Goal: Communication & Community: Answer question/provide support

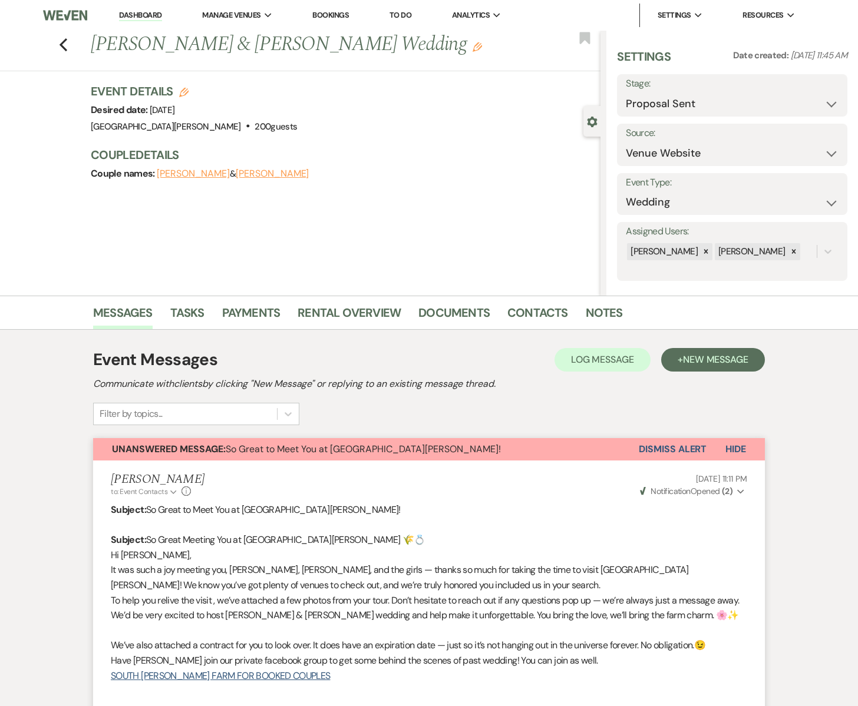
select select "6"
select select "5"
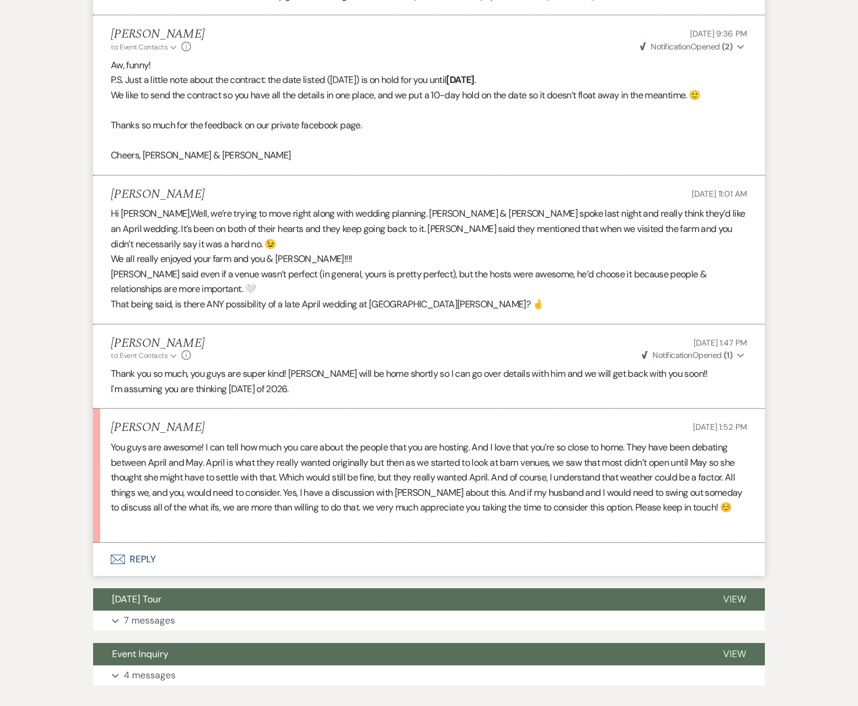
scroll to position [1416, 0]
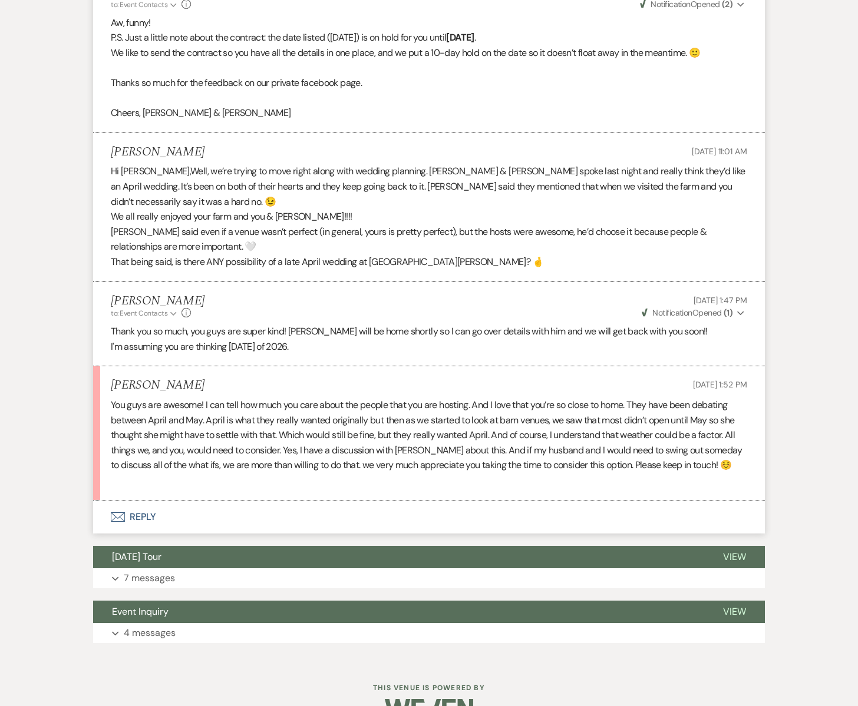
click at [123, 512] on use "button" at bounding box center [118, 516] width 14 height 9
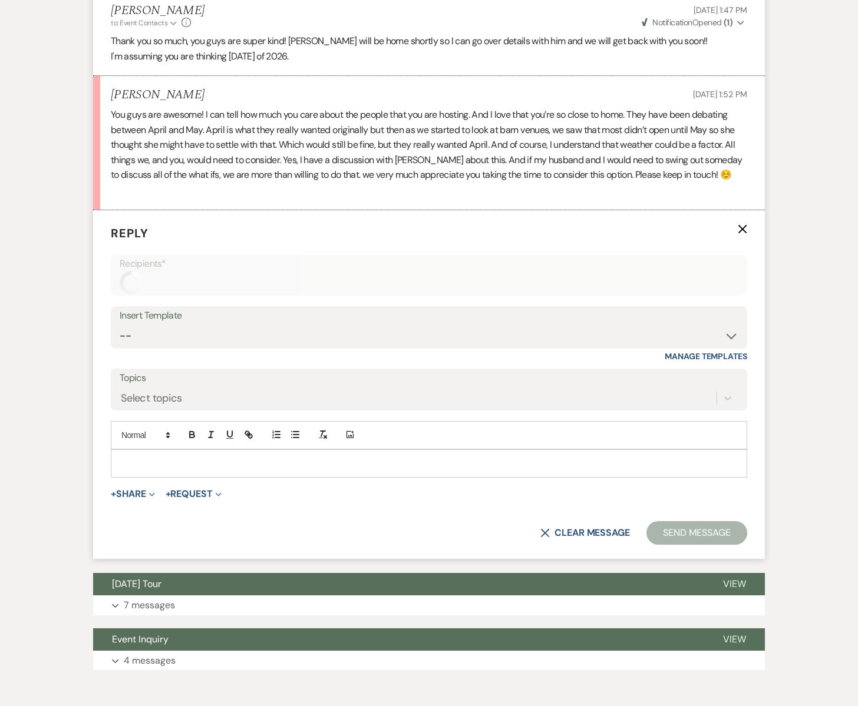
scroll to position [1707, 0]
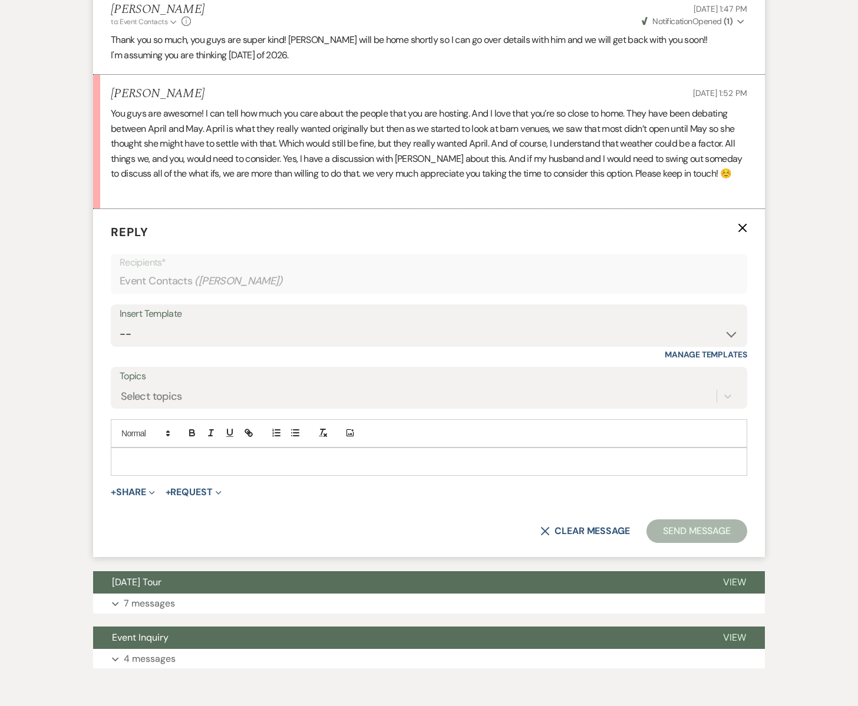
click at [156, 455] on p at bounding box center [428, 461] width 617 height 13
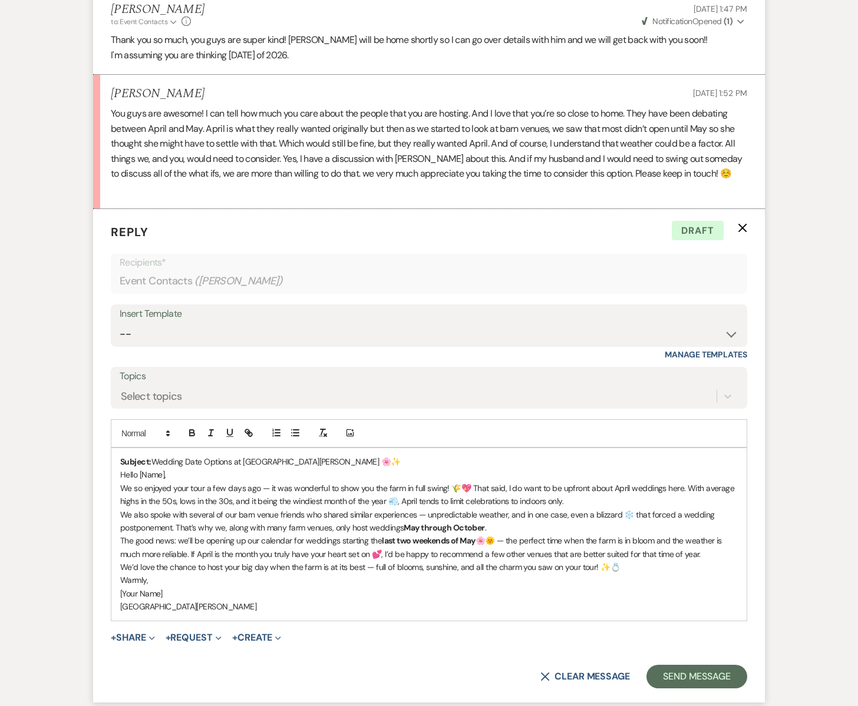
click at [574, 482] on p "We so enjoyed your tour a few days ago — it was wonderful to show you the farm …" at bounding box center [428, 495] width 617 height 27
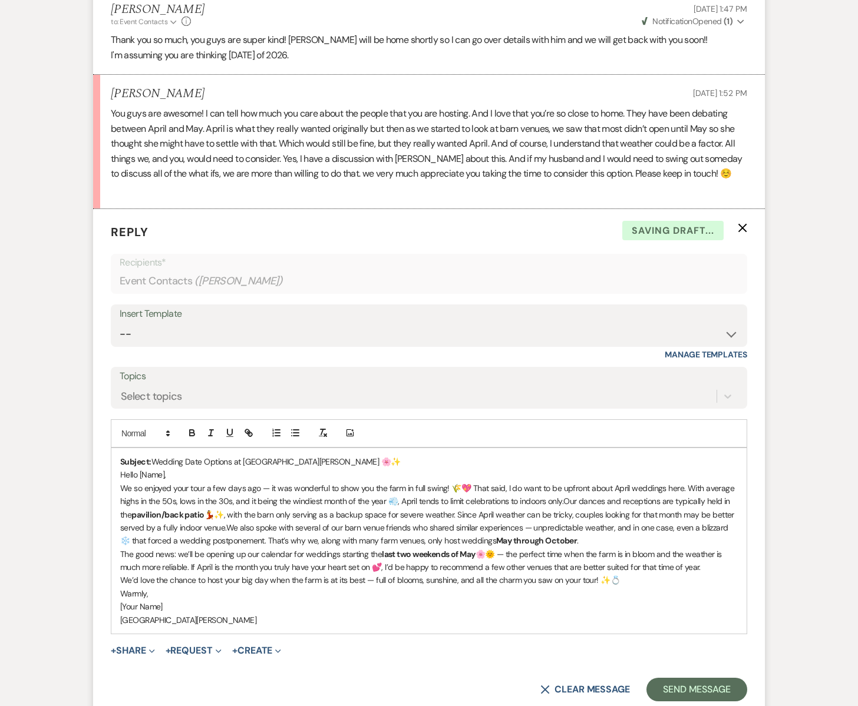
click at [562, 482] on p "We so enjoyed your tour a few days ago — it was wonderful to show you the farm …" at bounding box center [428, 515] width 617 height 66
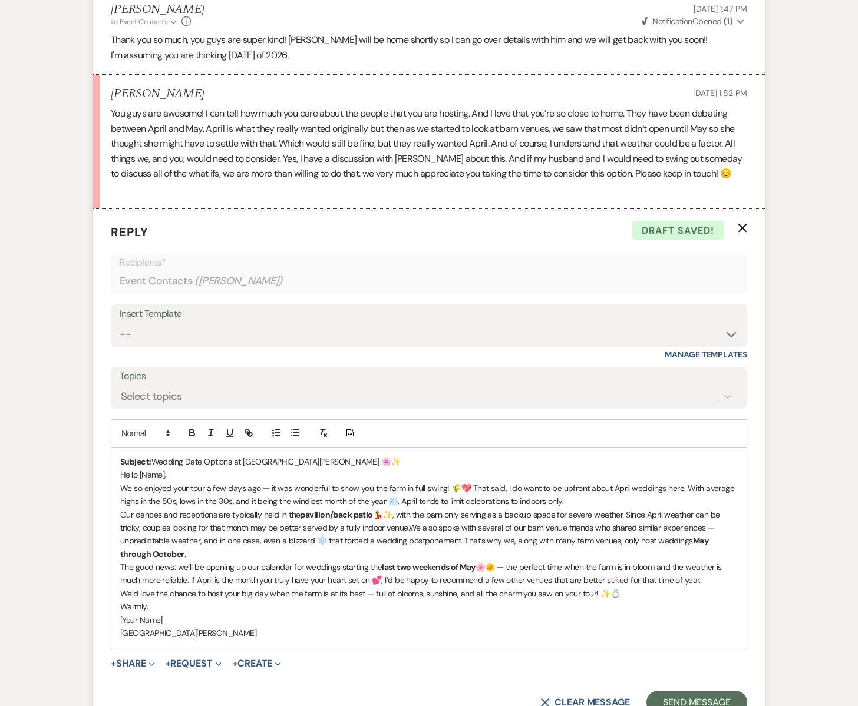
click at [621, 508] on p "Our dances and receptions are typically held in the pavilion/back patio 💃✨, wit…" at bounding box center [428, 534] width 617 height 53
click at [389, 508] on p "Our dances and receptions are typically held in the pavilion/back patio 💃✨, wit…" at bounding box center [428, 534] width 617 height 53
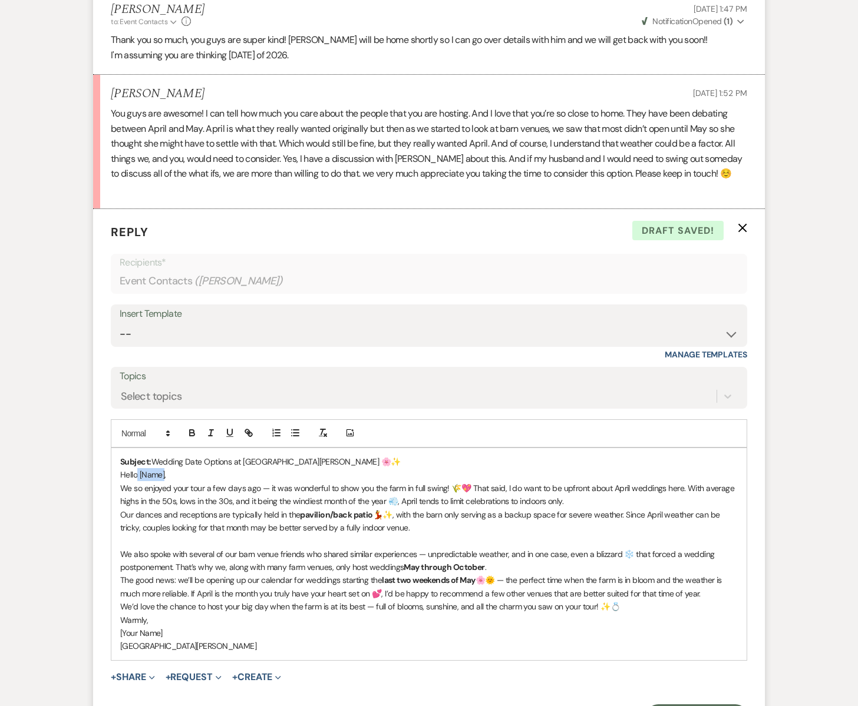
drag, startPoint x: 165, startPoint y: 444, endPoint x: 137, endPoint y: 446, distance: 27.8
click at [137, 468] on p "Hello [Name]," at bounding box center [428, 474] width 617 height 13
click at [138, 468] on p "HelloMindy," at bounding box center [428, 474] width 617 height 13
drag, startPoint x: 675, startPoint y: 459, endPoint x: 658, endPoint y: 461, distance: 17.2
click at [658, 482] on p "We so enjoyed your tour a few days ago — it was wonderful to show you the farm …" at bounding box center [428, 495] width 617 height 27
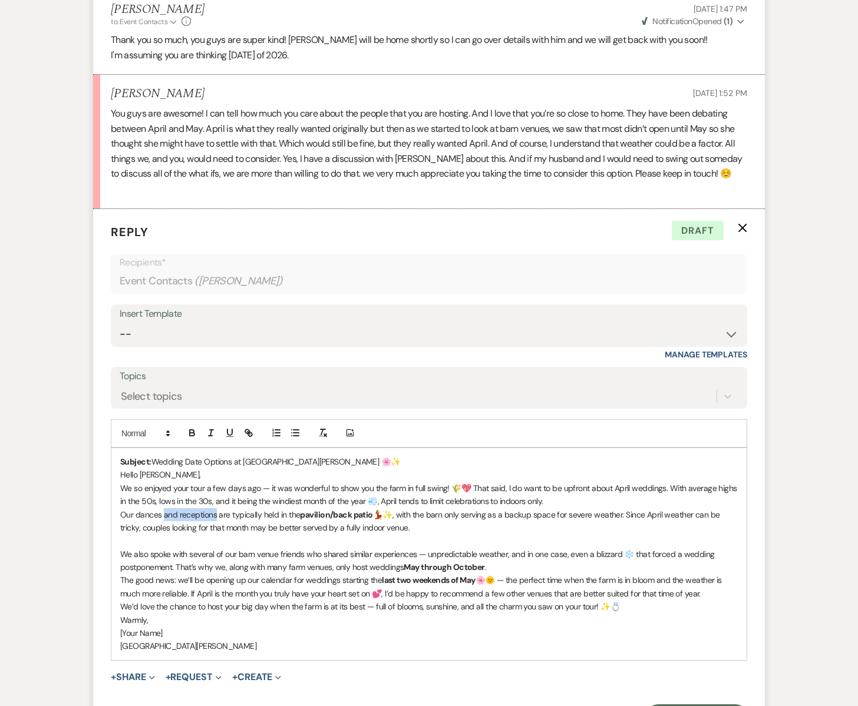
drag, startPoint x: 162, startPoint y: 485, endPoint x: 216, endPoint y: 487, distance: 53.6
click at [216, 508] on p "Our dances and receptions are typically held in the pavilion/back patio 💃✨, wit…" at bounding box center [428, 521] width 617 height 27
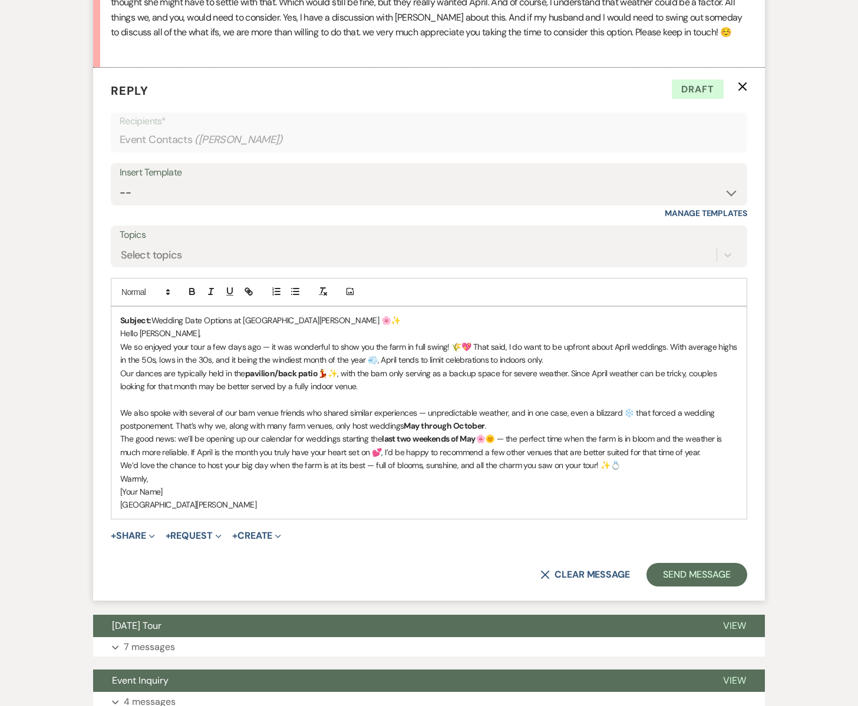
scroll to position [1851, 0]
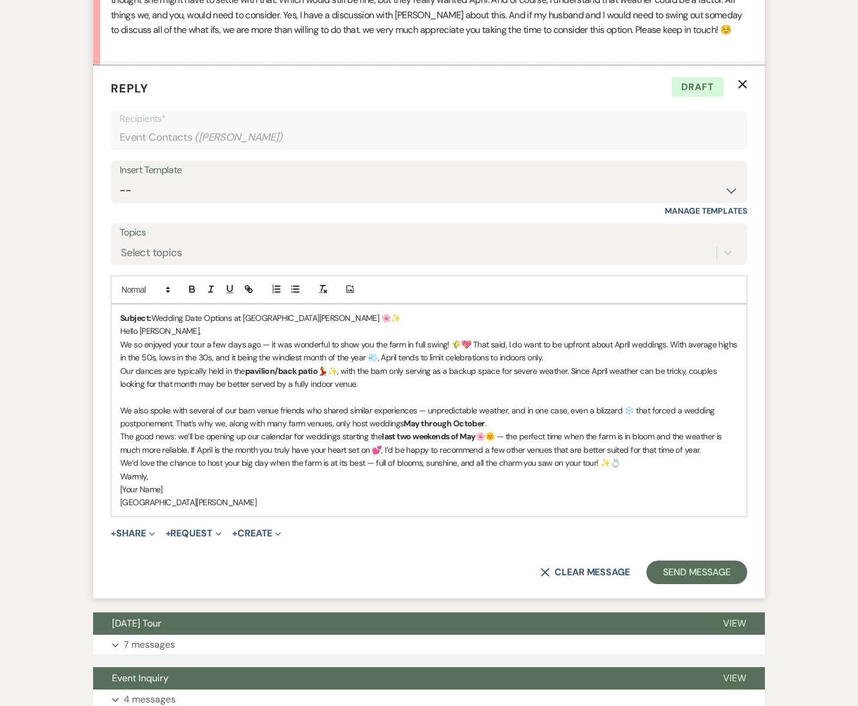
click at [513, 404] on p "We also spoke with several of our barn venue friends who shared similar experie…" at bounding box center [428, 417] width 617 height 27
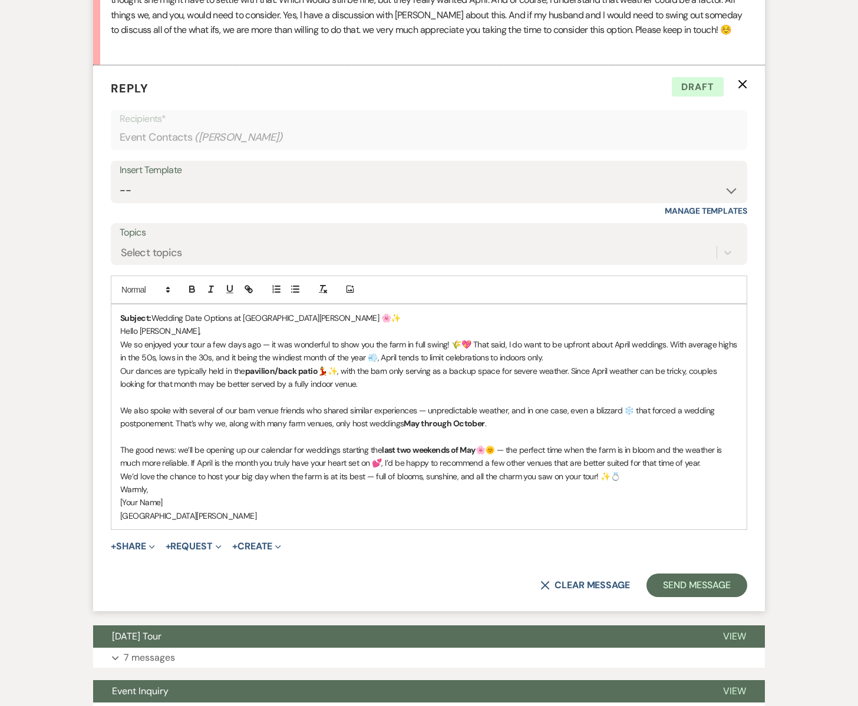
drag, startPoint x: 187, startPoint y: 421, endPoint x: 380, endPoint y: 422, distance: 193.8
click at [380, 444] on p "The good news: we’ll be opening up our calendar for weddings starting the last …" at bounding box center [428, 457] width 617 height 27
click at [188, 444] on p "The good news: wedo host weddings the last two weekends of May 🌸🌞 — the perfect…" at bounding box center [428, 457] width 617 height 27
click at [678, 444] on p "The good news: we do host weddings the last two weekends of May 🌸🌞 — the perfec…" at bounding box center [428, 457] width 617 height 27
click at [676, 444] on p "The good news: we do host weddings the last two weekends of May 🌸🌞 — the perfec…" at bounding box center [428, 457] width 617 height 27
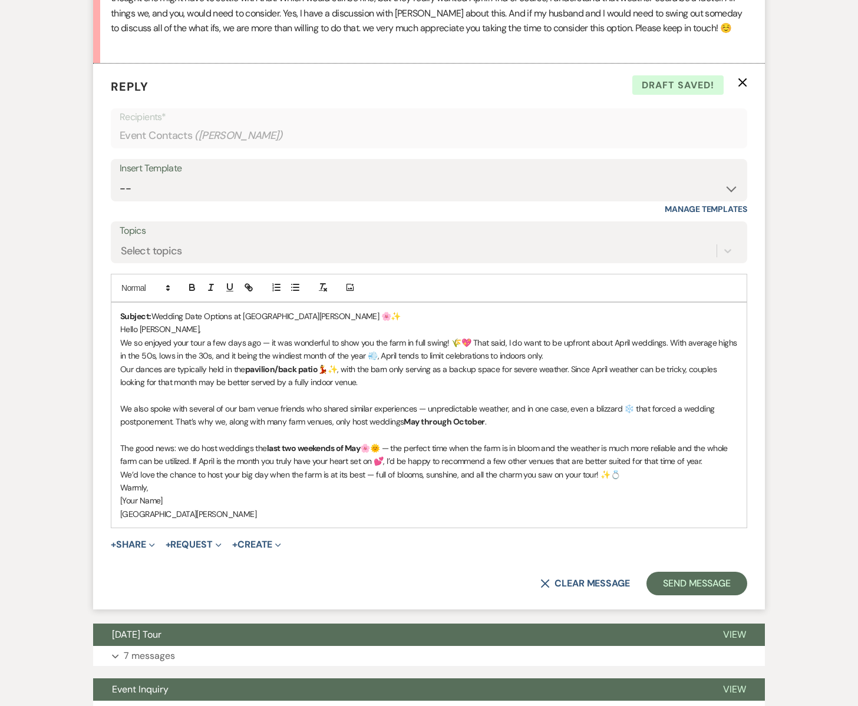
click at [192, 442] on p "The good news: we do host weddings the last two weekends of May 🌸🌞 — the perfec…" at bounding box center [428, 455] width 617 height 27
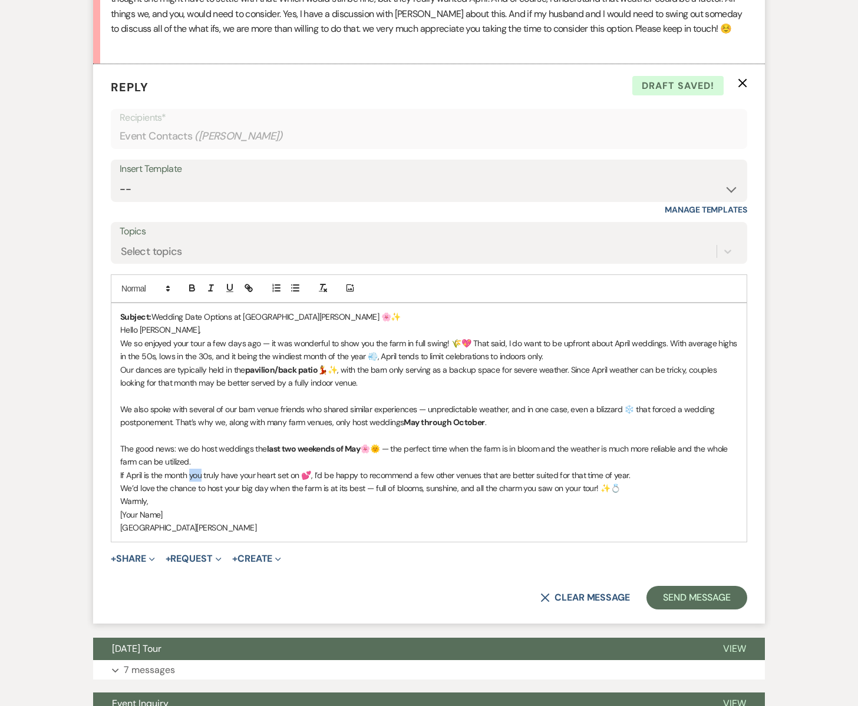
drag, startPoint x: 202, startPoint y: 445, endPoint x: 191, endPoint y: 447, distance: 11.3
click at [191, 469] on p "If April is the month you truly have your heart set on 💕, I’d be happy to recom…" at bounding box center [428, 475] width 617 height 13
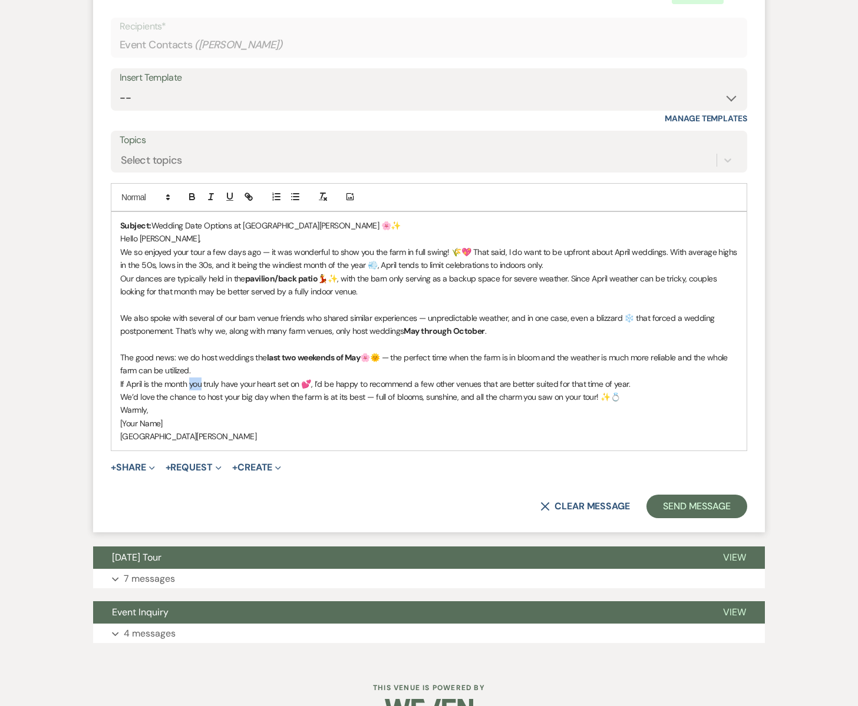
scroll to position [1944, 0]
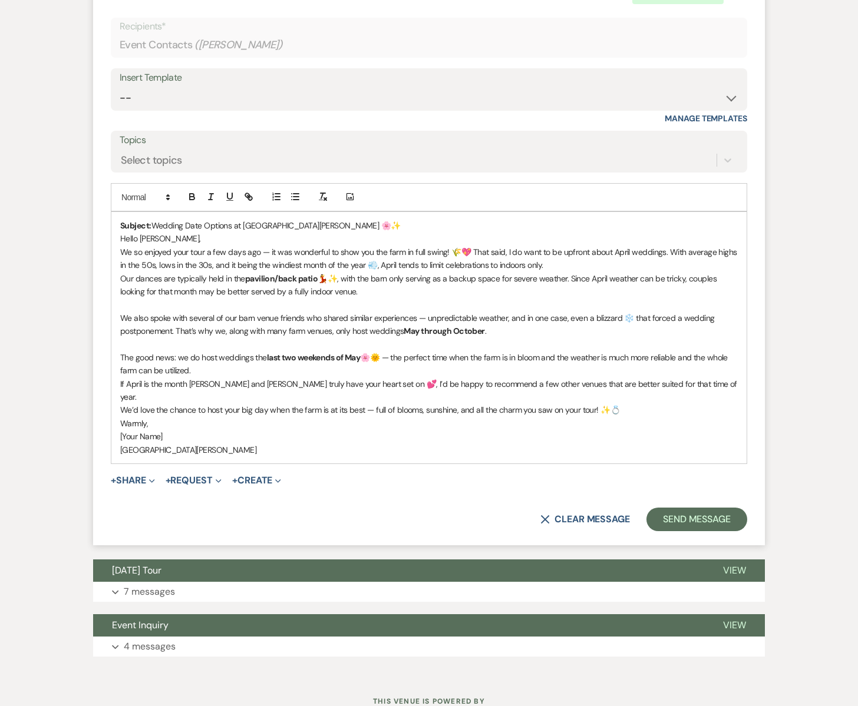
click at [669, 378] on p "If April is the month [PERSON_NAME] and [PERSON_NAME] truly have your heart set…" at bounding box center [428, 391] width 617 height 27
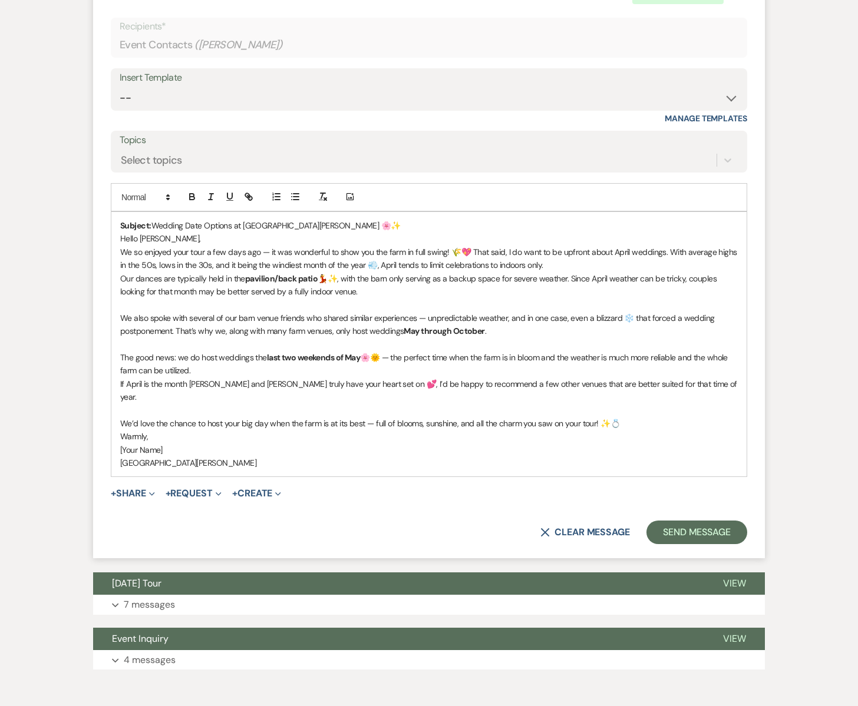
drag, startPoint x: 165, startPoint y: 405, endPoint x: 119, endPoint y: 403, distance: 46.0
click at [119, 403] on div "Subject: Wedding Date Options at [GEOGRAPHIC_DATA][PERSON_NAME] 🌸✨ Hello [PERSO…" at bounding box center [428, 344] width 635 height 264
click at [122, 456] on p "[GEOGRAPHIC_DATA][PERSON_NAME]" at bounding box center [428, 462] width 617 height 13
click at [324, 219] on p "Subject: Wedding Date Options at [GEOGRAPHIC_DATA][PERSON_NAME] 🌸✨" at bounding box center [428, 225] width 617 height 13
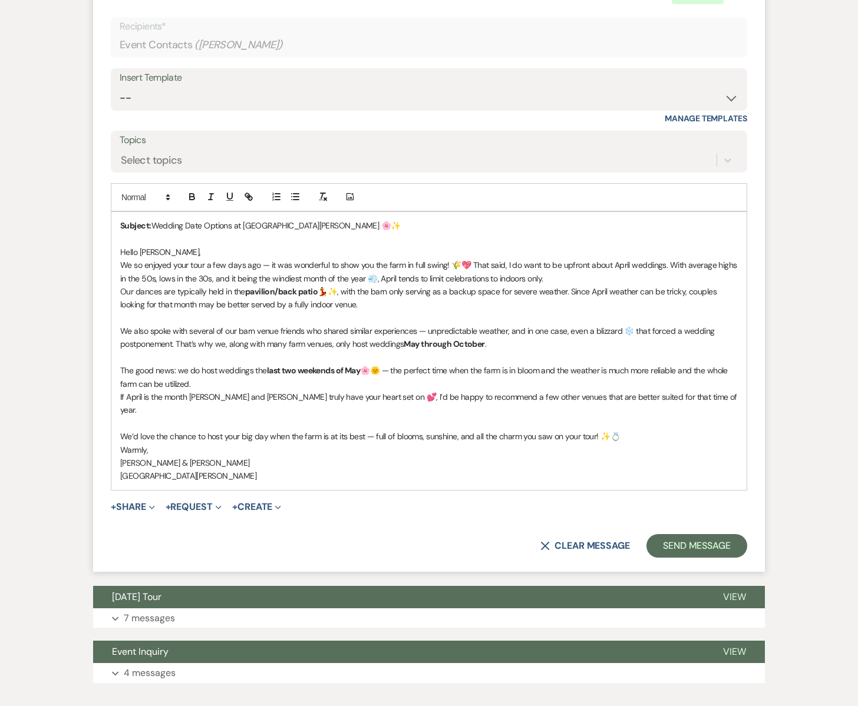
click at [665, 391] on p "If April is the month [PERSON_NAME] and [PERSON_NAME] truly have your heart set…" at bounding box center [428, 404] width 617 height 27
drag, startPoint x: 696, startPoint y: 366, endPoint x: 664, endPoint y: 366, distance: 31.8
click at [664, 391] on p "If April is the month [PERSON_NAME] and [PERSON_NAME] truly have your heart set…" at bounding box center [428, 404] width 617 height 27
click at [159, 391] on p "If April is the month [PERSON_NAME] and [PERSON_NAME] truly have your heart set…" at bounding box center [428, 404] width 617 height 27
click at [221, 391] on p "If April is the month [PERSON_NAME] and [PERSON_NAME] truly have your heart set…" at bounding box center [428, 404] width 617 height 27
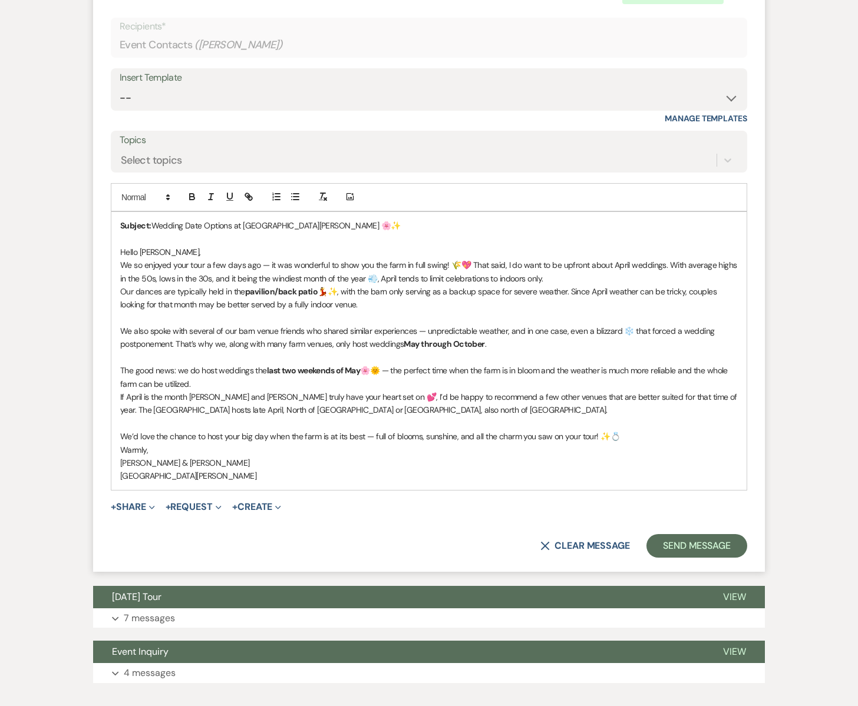
scroll to position [1947, 0]
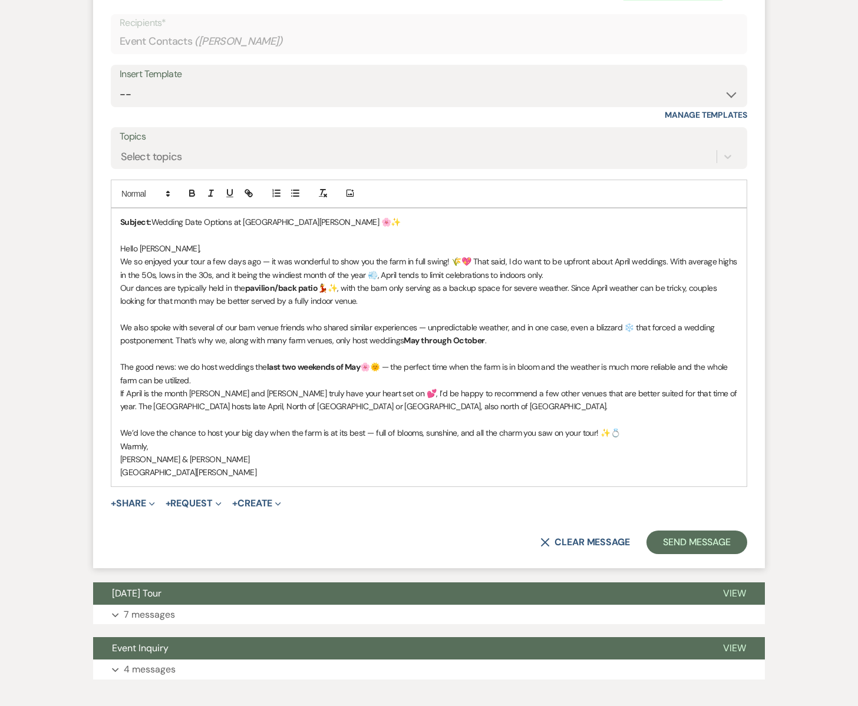
click at [350, 387] on p "If April is the month [PERSON_NAME] and [PERSON_NAME] truly have your heart set…" at bounding box center [428, 400] width 617 height 27
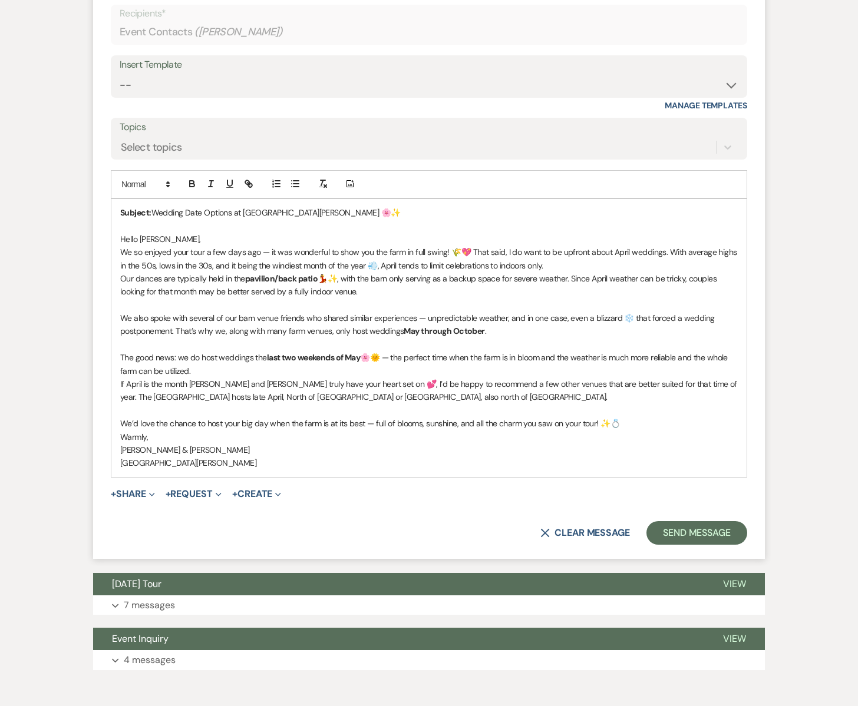
scroll to position [1958, 0]
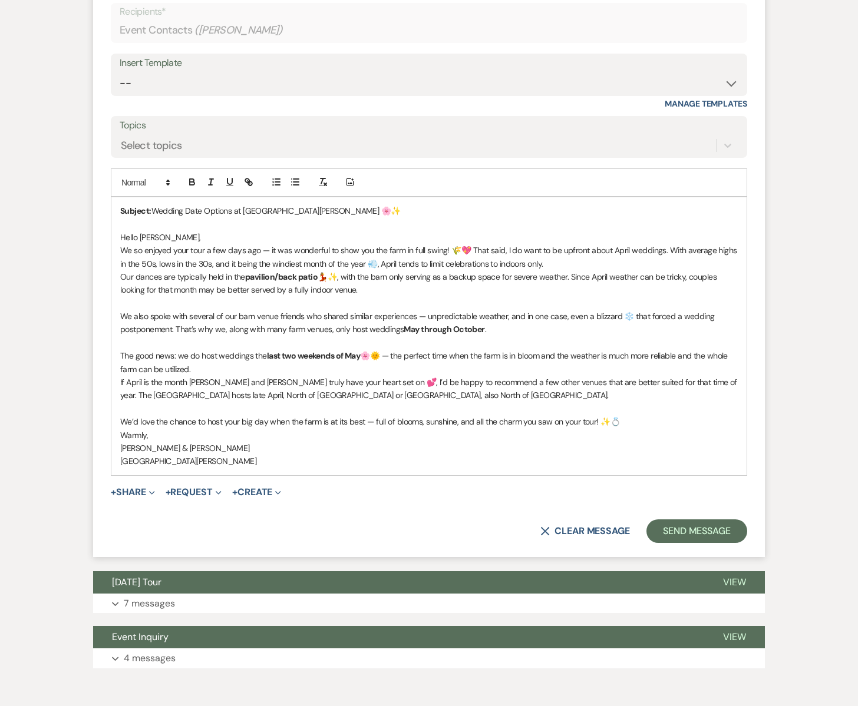
click at [422, 376] on p "If April is the month [PERSON_NAME] and [PERSON_NAME] truly have your heart set…" at bounding box center [428, 389] width 617 height 27
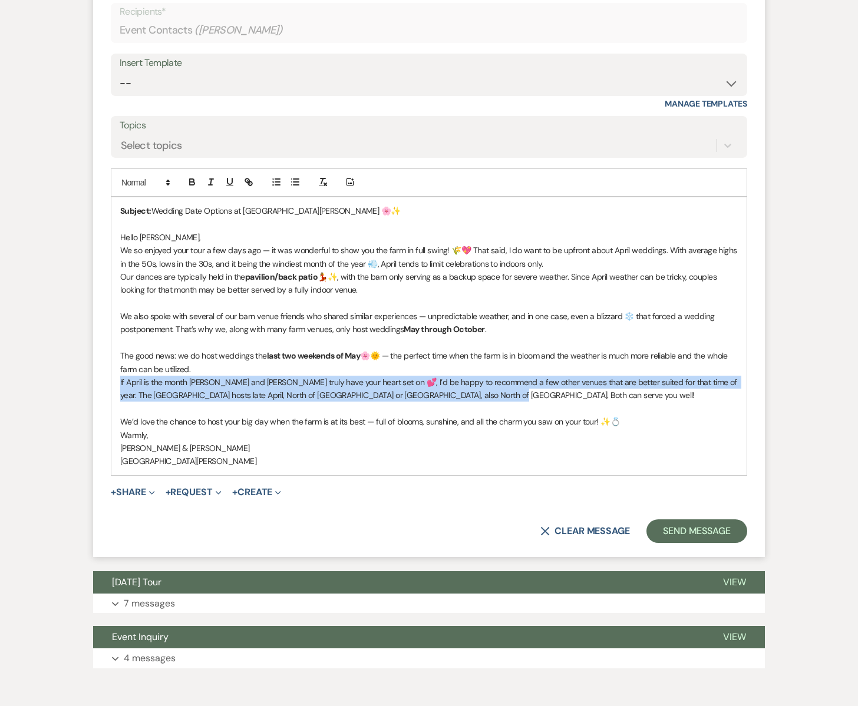
drag, startPoint x: 120, startPoint y: 349, endPoint x: 469, endPoint y: 368, distance: 350.4
click at [517, 370] on div "Subject: Wedding Date Options at [GEOGRAPHIC_DATA][PERSON_NAME] 🌸✨ Hello [PERSO…" at bounding box center [428, 336] width 635 height 278
copy p "If April is the month [PERSON_NAME] and [PERSON_NAME] truly have your heart set…"
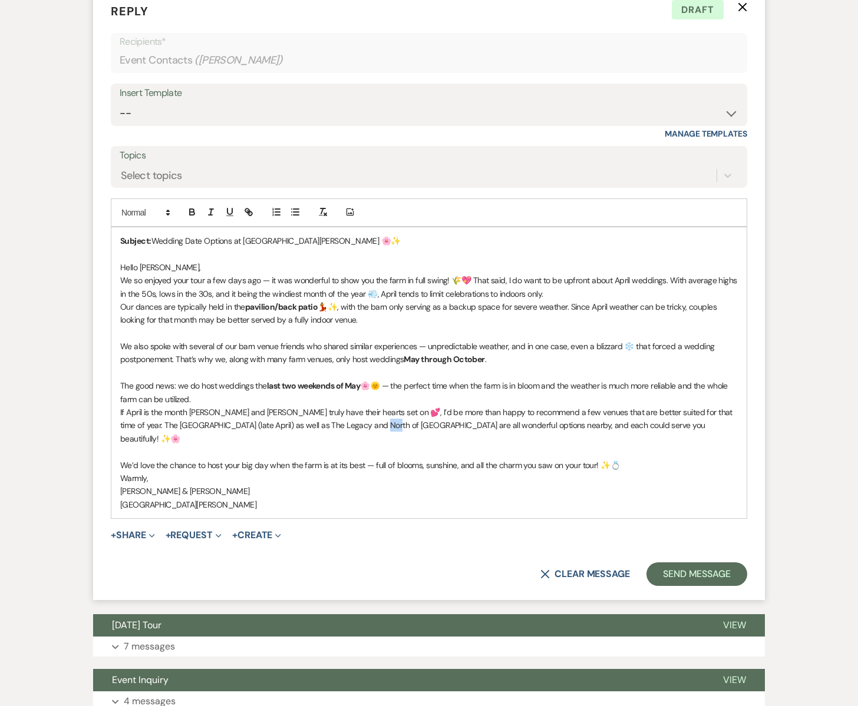
scroll to position [1931, 0]
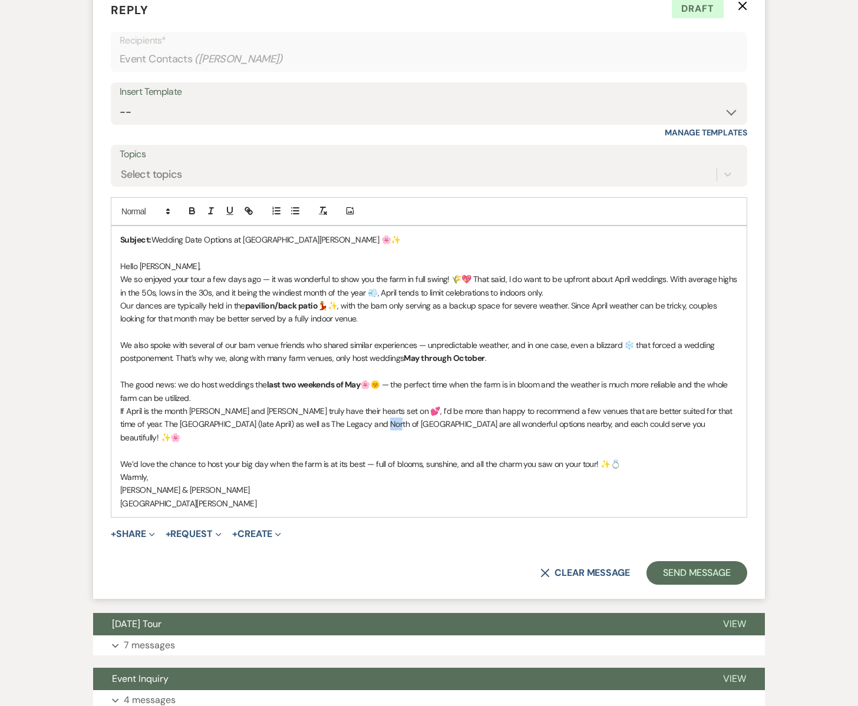
drag, startPoint x: 363, startPoint y: 395, endPoint x: 352, endPoint y: 397, distance: 10.7
click at [352, 405] on p "If April is the month [PERSON_NAME] and [PERSON_NAME] truly have their hearts s…" at bounding box center [428, 424] width 617 height 39
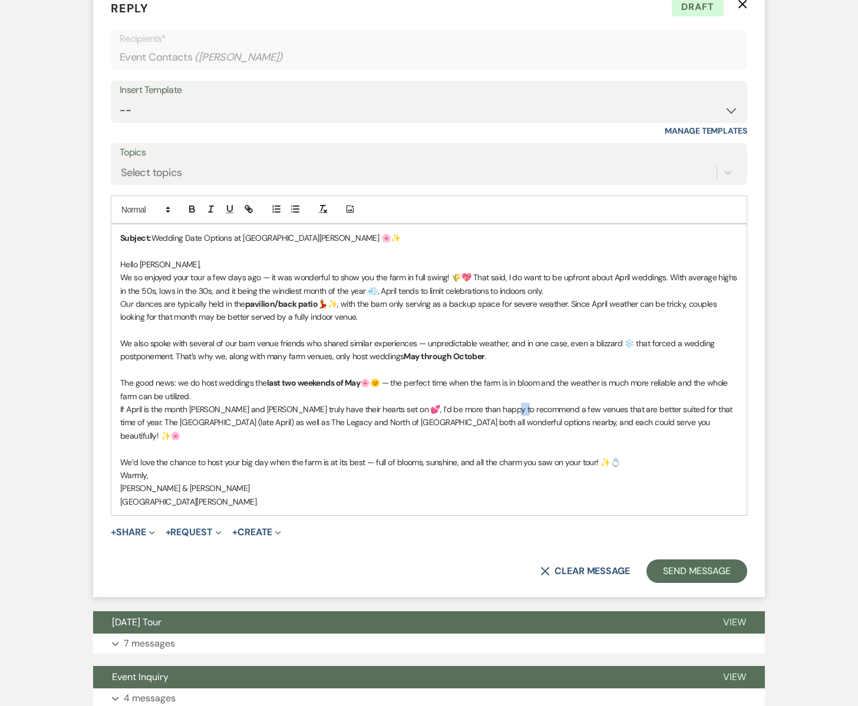
drag, startPoint x: 509, startPoint y: 378, endPoint x: 497, endPoint y: 380, distance: 12.5
click at [497, 403] on p "If April is the month [PERSON_NAME] and [PERSON_NAME] truly have their hearts s…" at bounding box center [428, 422] width 617 height 39
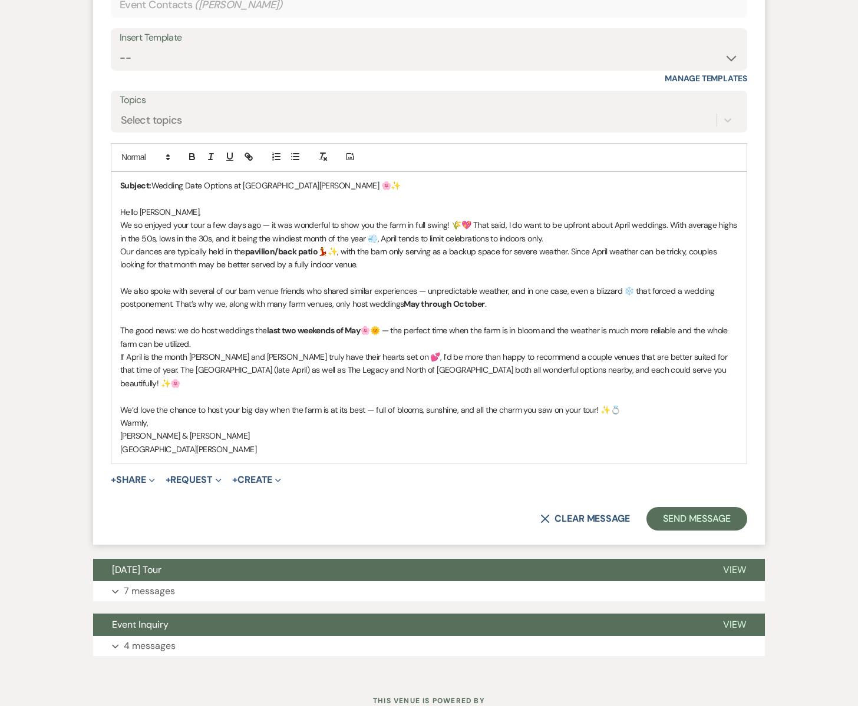
scroll to position [1983, 0]
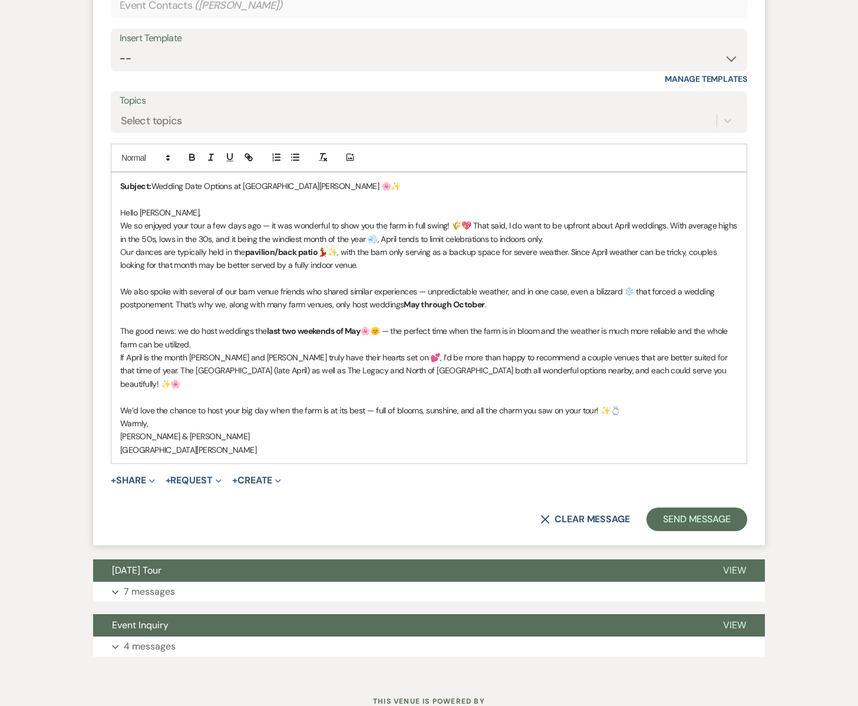
click at [531, 219] on p "We so enjoyed your tour a few days ago — it was wonderful to show you the farm …" at bounding box center [428, 232] width 617 height 27
click at [662, 351] on p "If April is the month [PERSON_NAME] and [PERSON_NAME] truly have their hearts s…" at bounding box center [428, 370] width 617 height 39
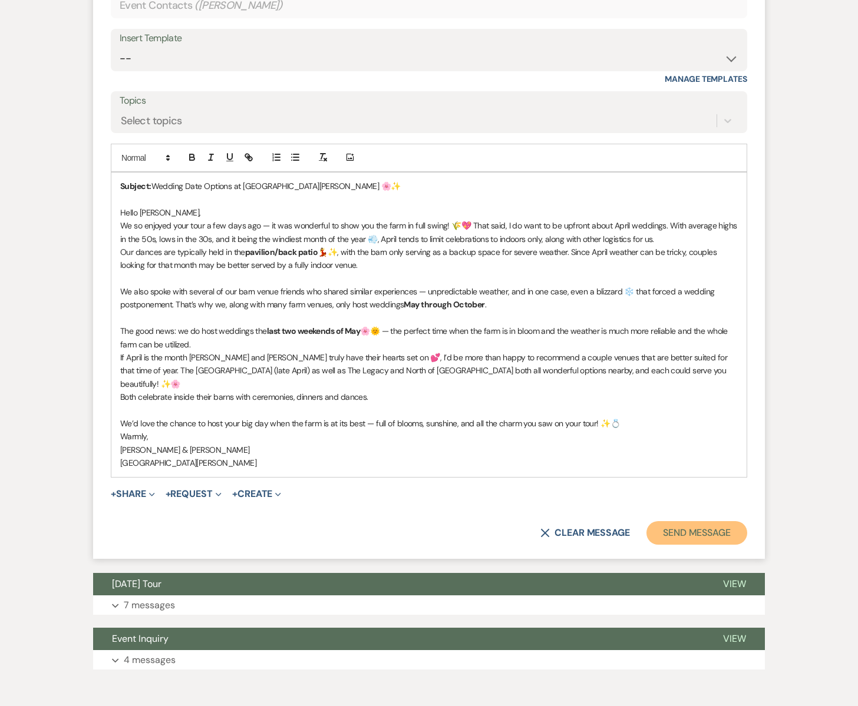
click at [674, 521] on button "Send Message" at bounding box center [696, 533] width 101 height 24
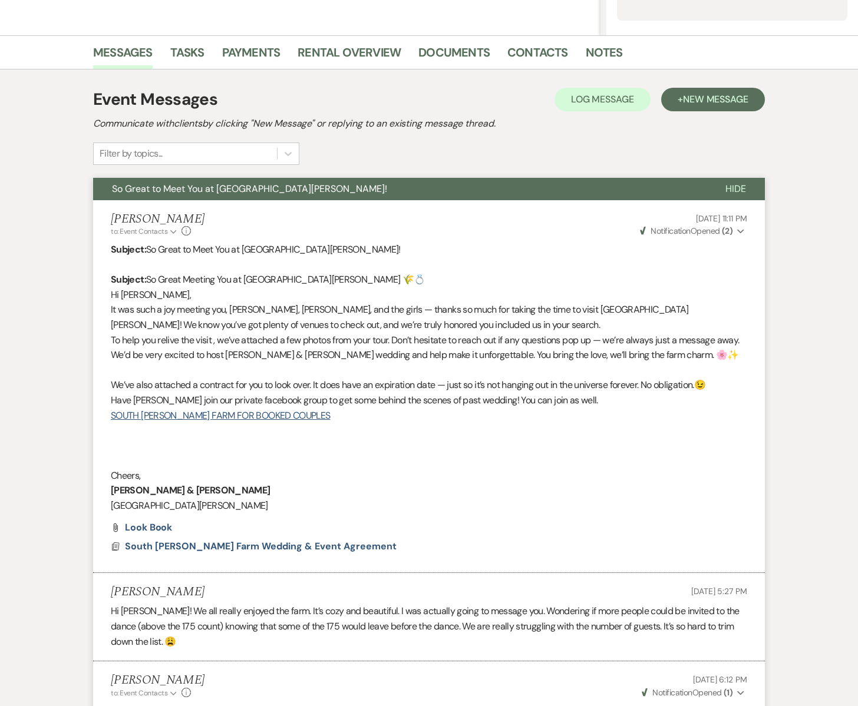
scroll to position [0, 0]
